Goal: Find specific page/section: Find specific page/section

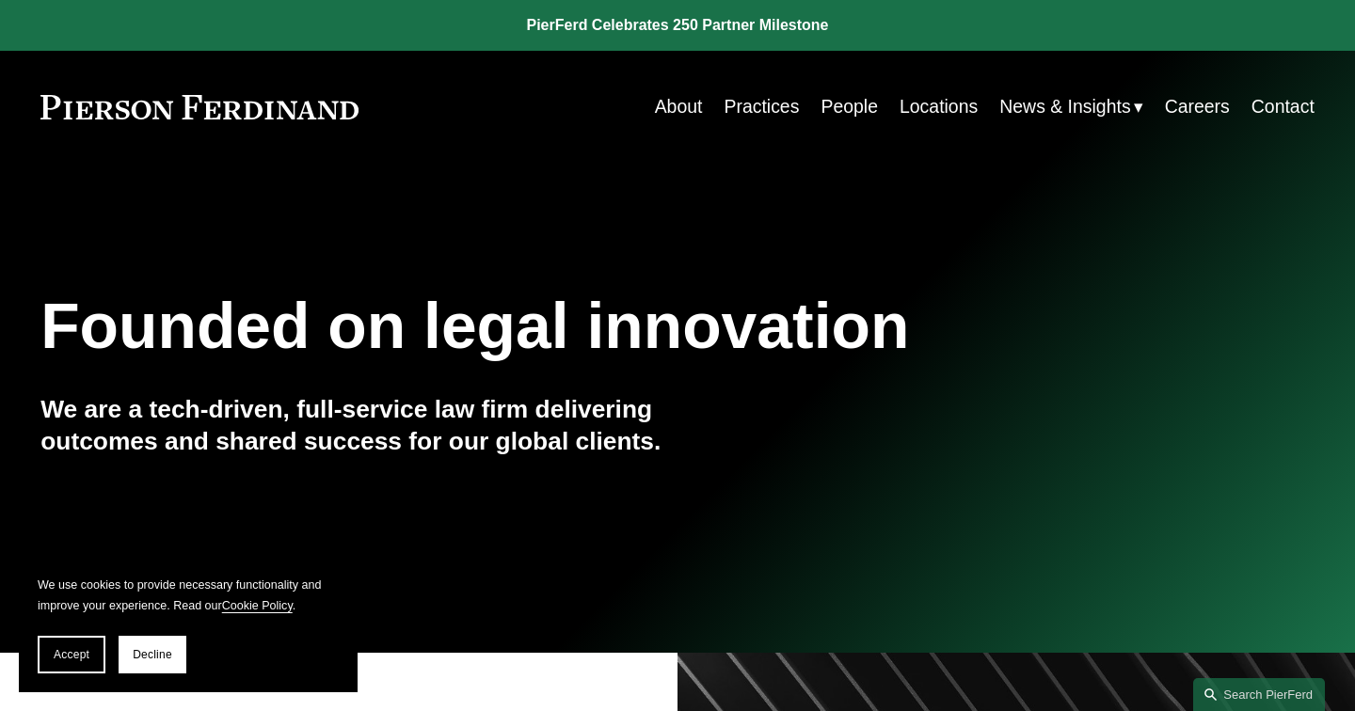
click at [853, 100] on link "People" at bounding box center [849, 106] width 57 height 37
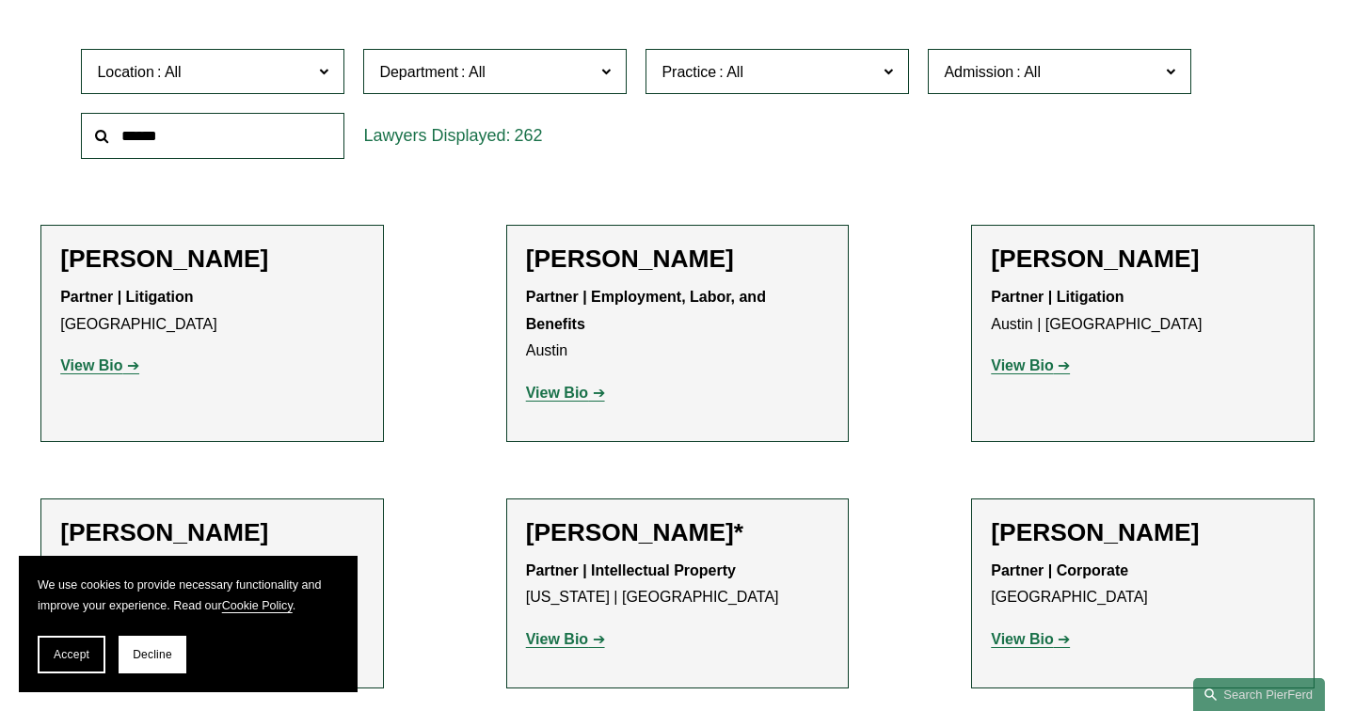
scroll to position [566, 0]
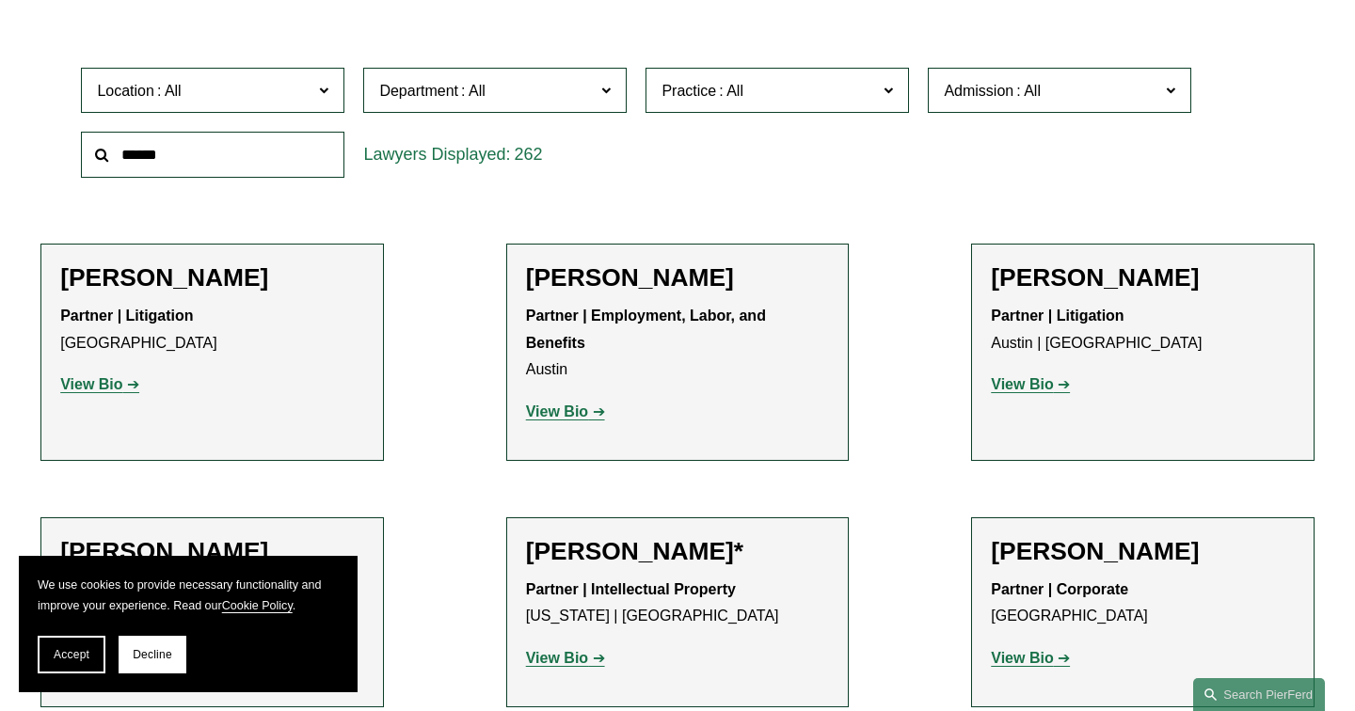
click at [298, 83] on span "Location" at bounding box center [204, 90] width 215 height 25
click at [0, 0] on link "Philadelphia" at bounding box center [0, 0] width 0 height 0
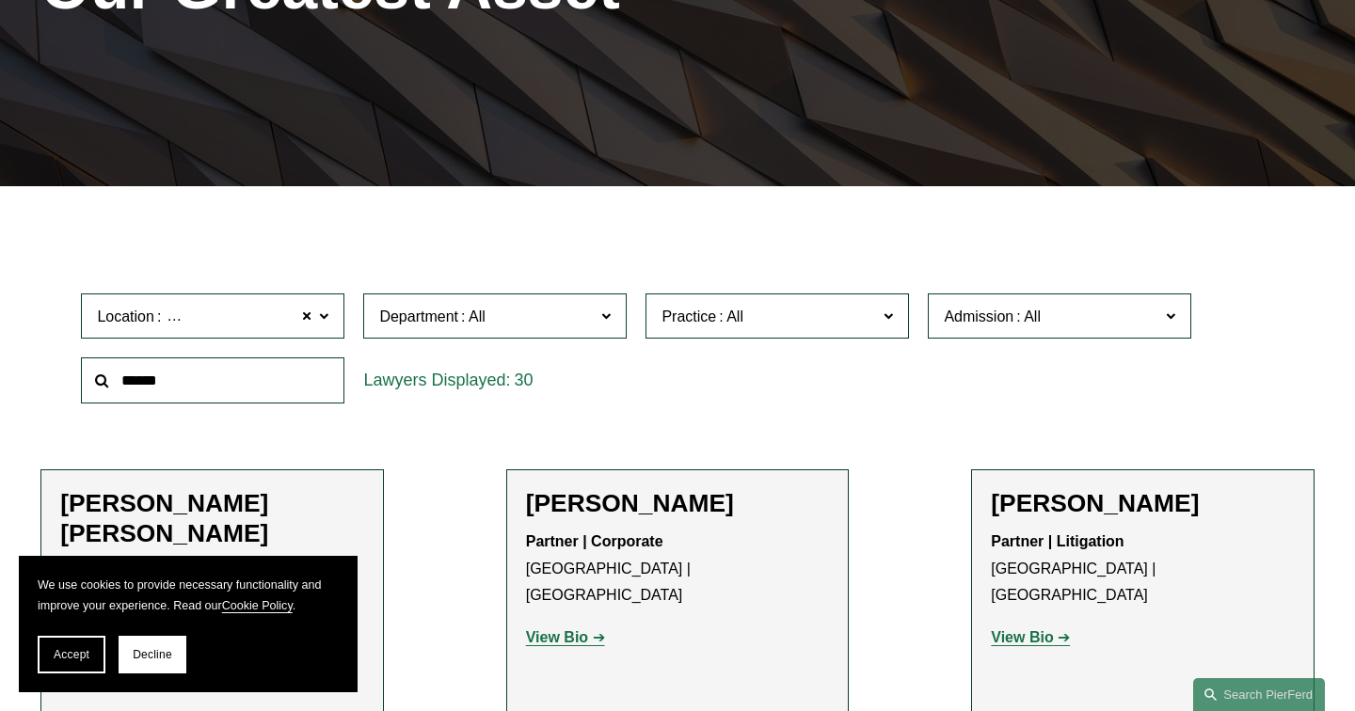
scroll to position [345, 0]
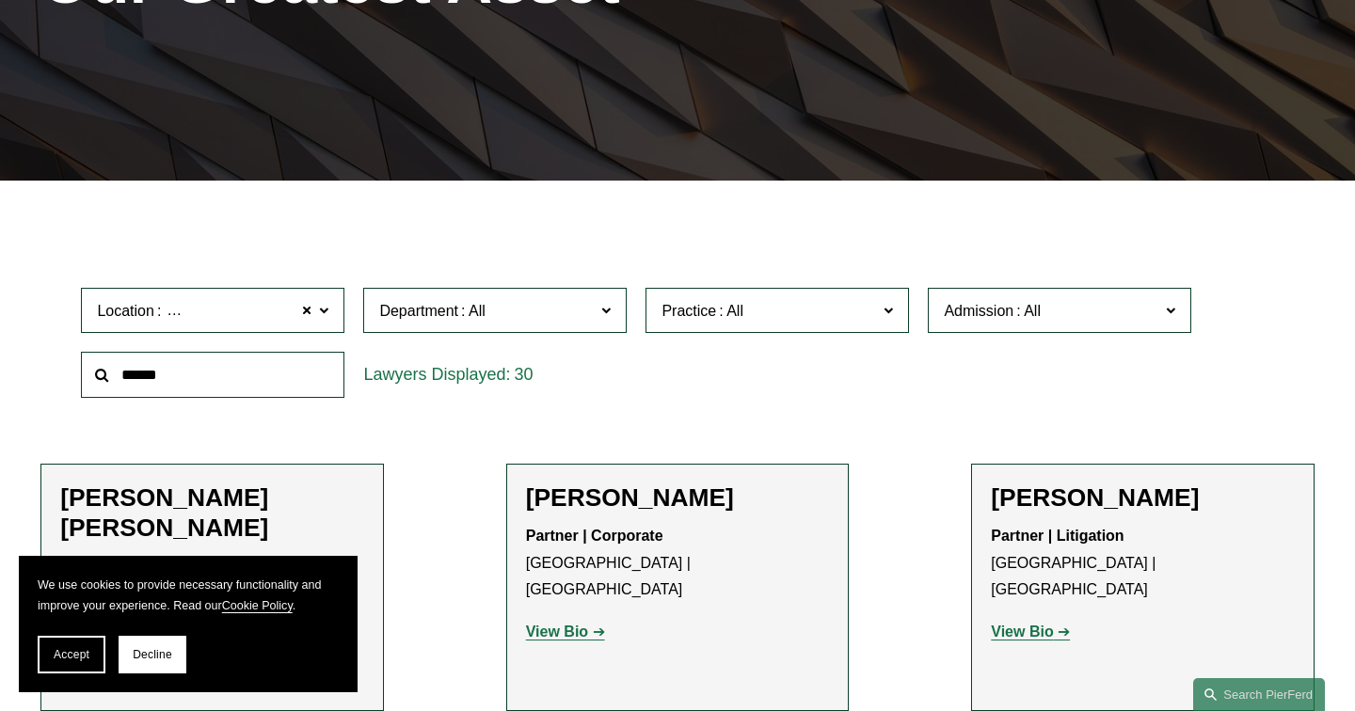
click at [322, 315] on span at bounding box center [323, 309] width 9 height 24
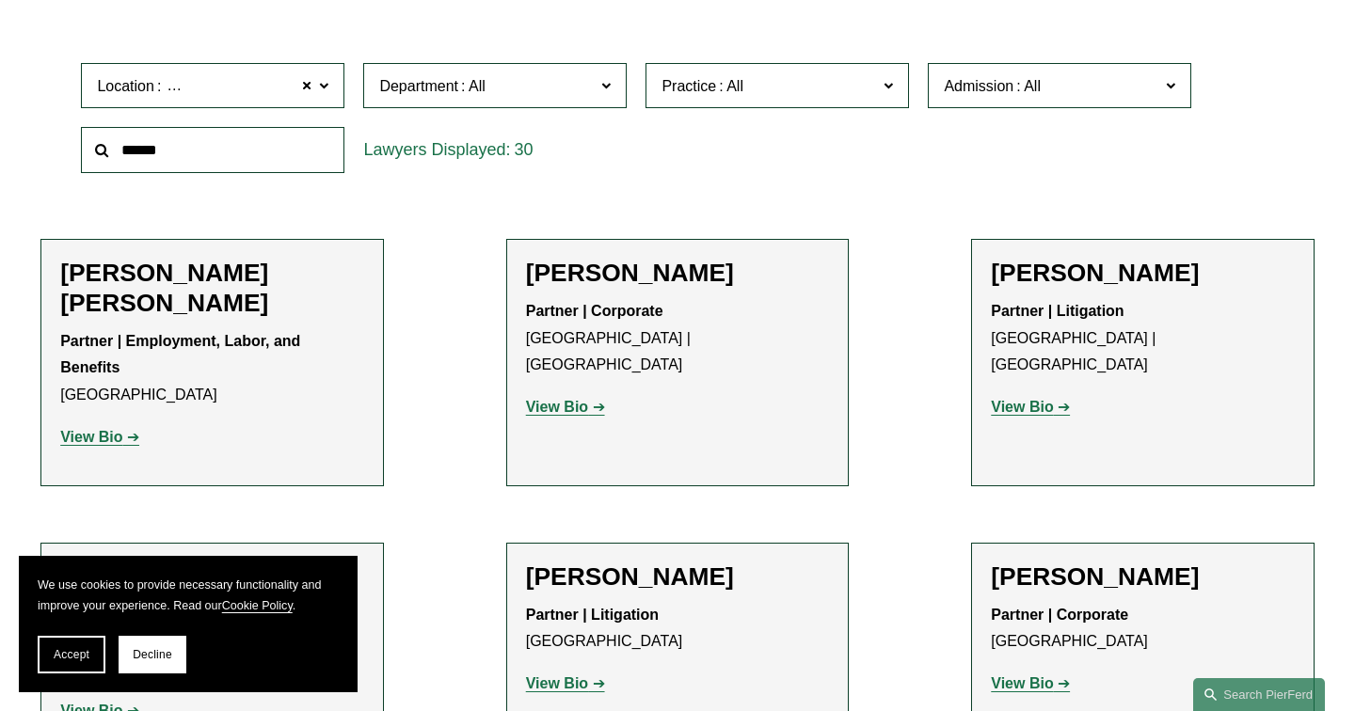
scroll to position [127, 0]
click at [0, 0] on link "Boston" at bounding box center [0, 0] width 0 height 0
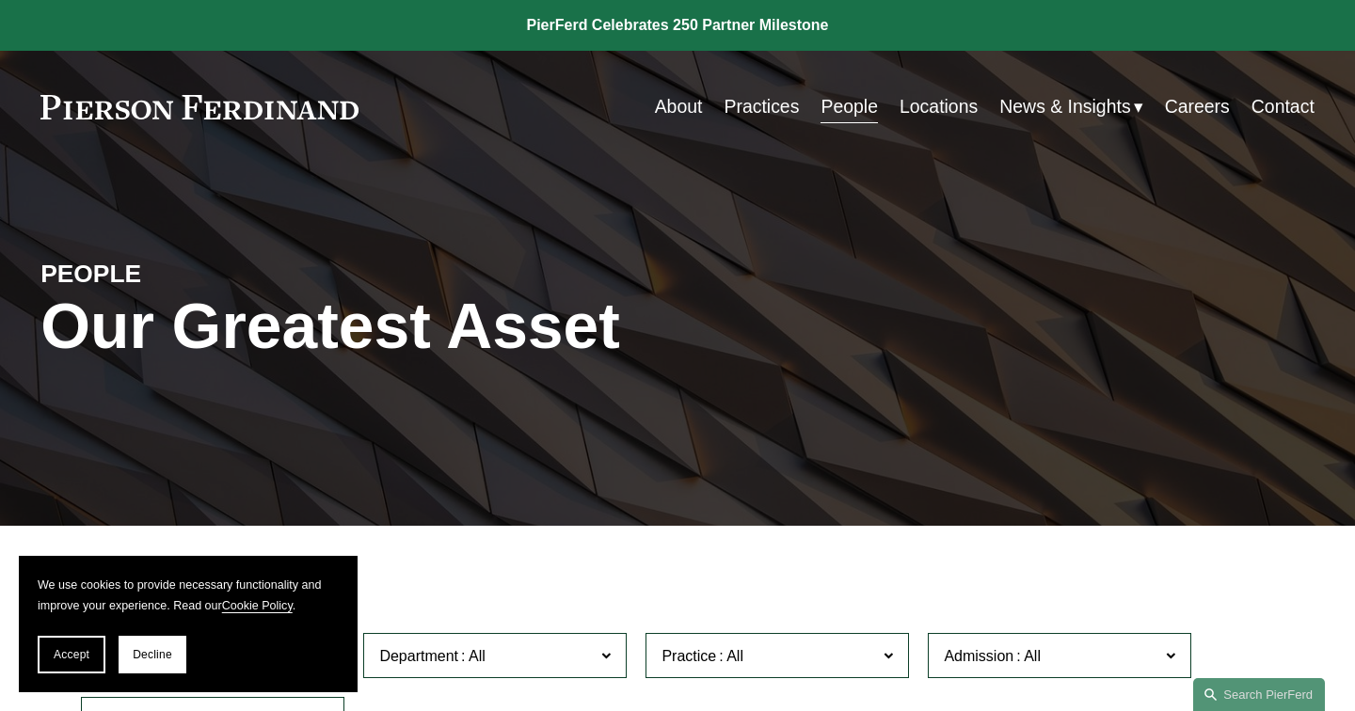
click at [218, 100] on link at bounding box center [199, 107] width 318 height 24
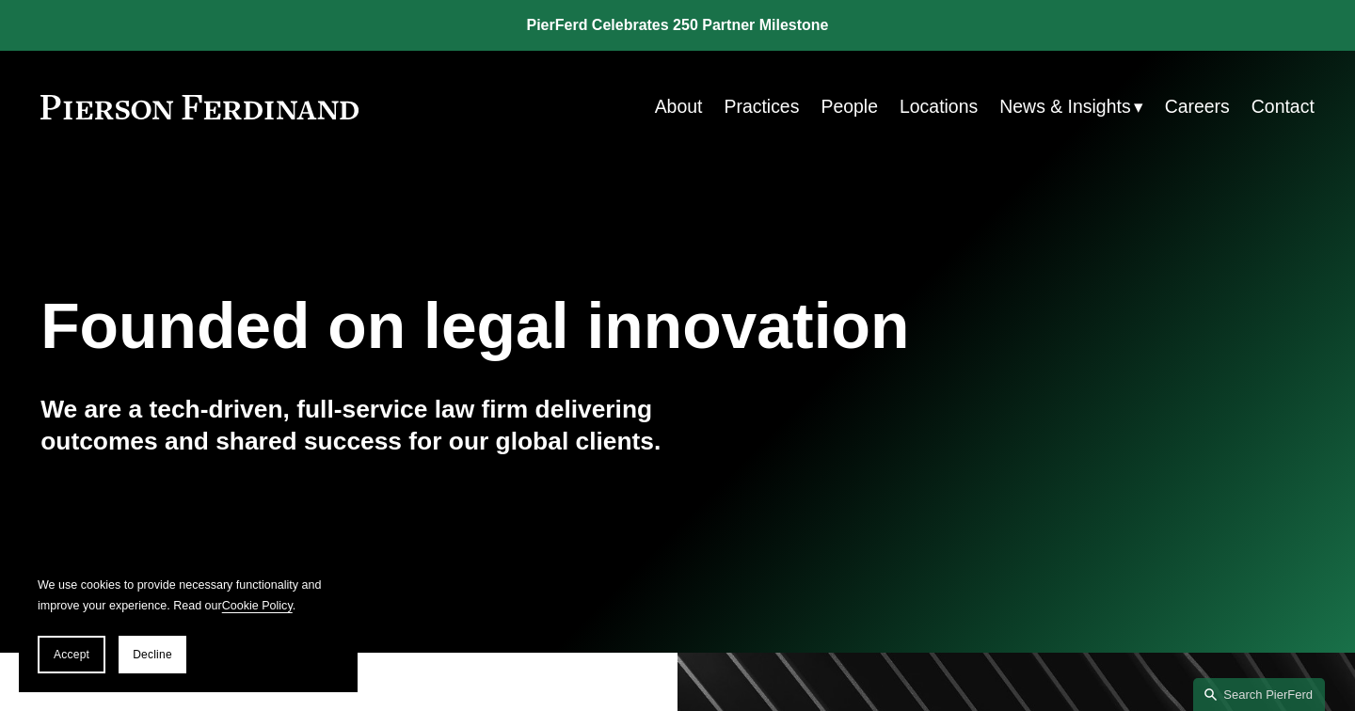
click at [966, 108] on link "Locations" at bounding box center [939, 106] width 78 height 37
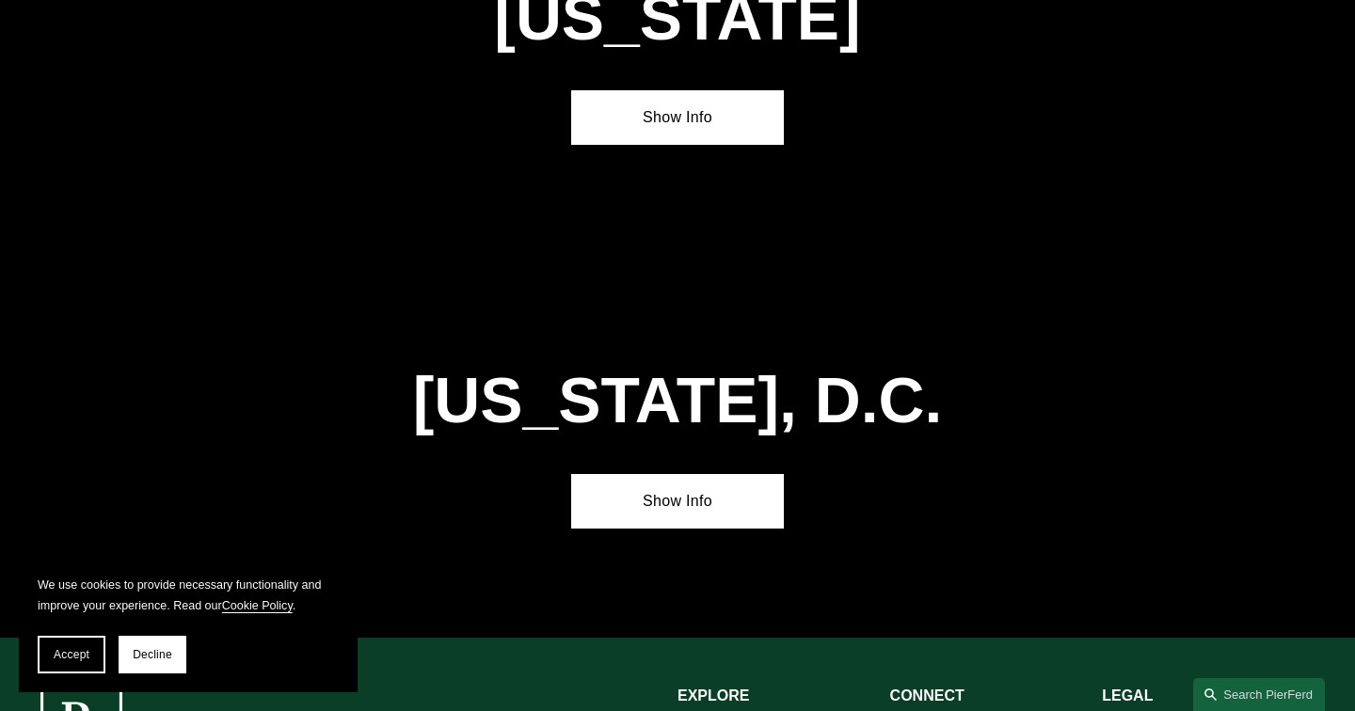
scroll to position [7749, 0]
